Goal: Navigation & Orientation: Find specific page/section

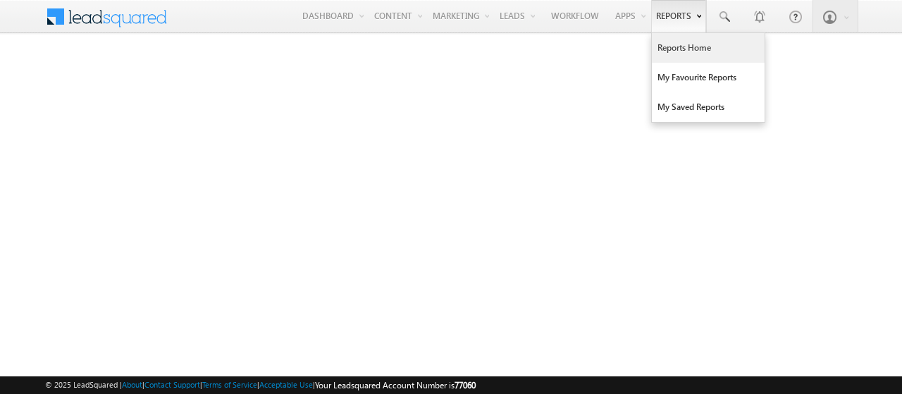
click at [684, 47] on link "Reports Home" at bounding box center [708, 48] width 113 height 30
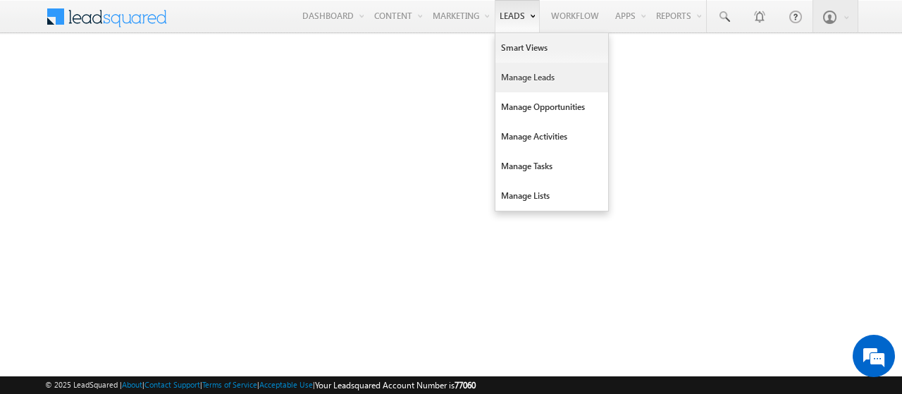
click at [530, 70] on link "Manage Leads" at bounding box center [552, 78] width 113 height 30
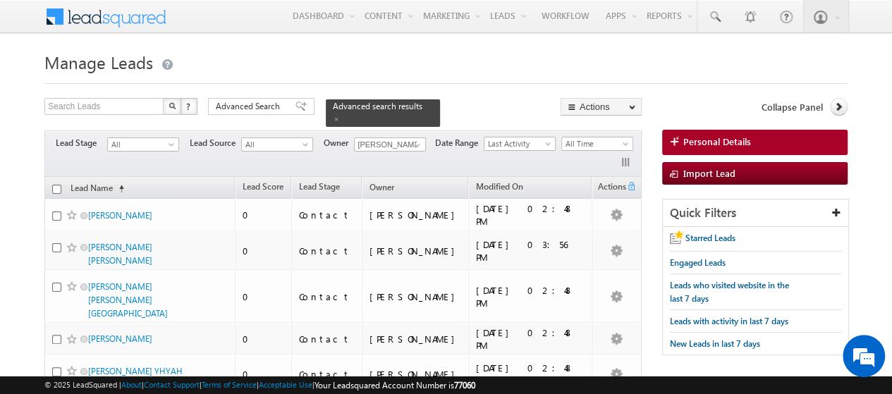
click at [47, 18] on span at bounding box center [54, 14] width 20 height 22
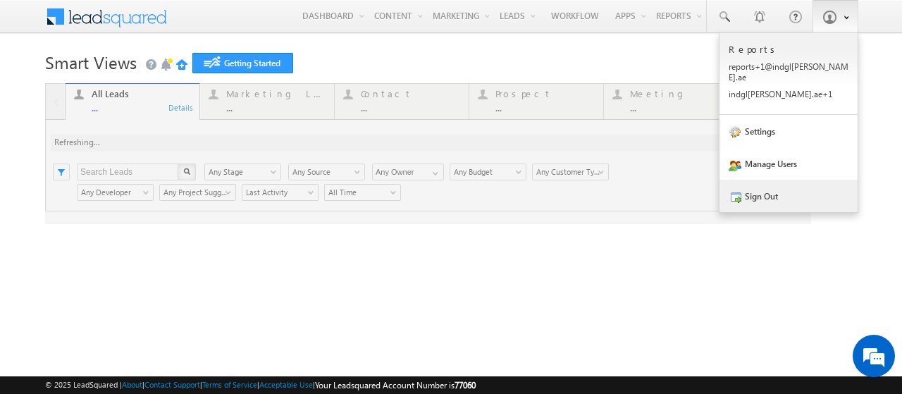
click at [750, 191] on link "Sign Out" at bounding box center [789, 196] width 138 height 32
